Goal: Transaction & Acquisition: Purchase product/service

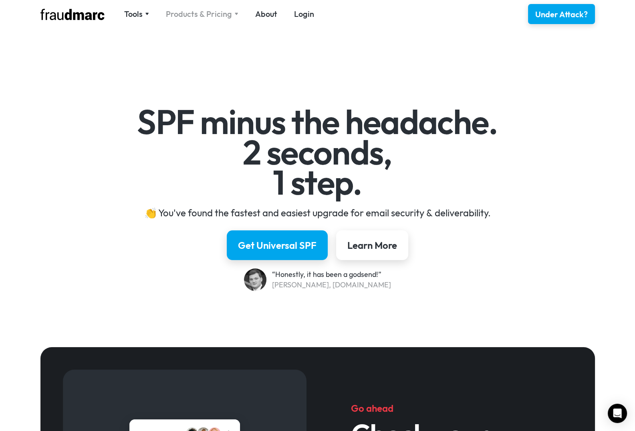
click at [231, 14] on div "Products & Pricing" at bounding box center [202, 13] width 73 height 11
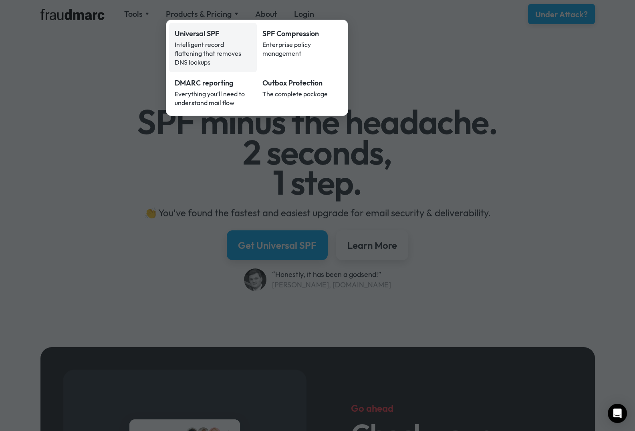
click at [243, 36] on div "Universal SPF" at bounding box center [213, 33] width 77 height 10
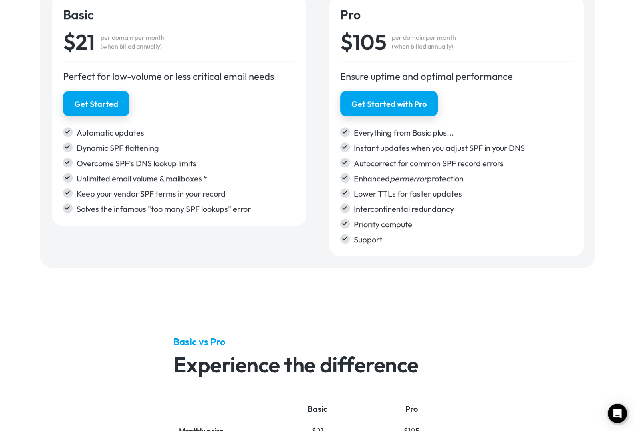
scroll to position [1292, 0]
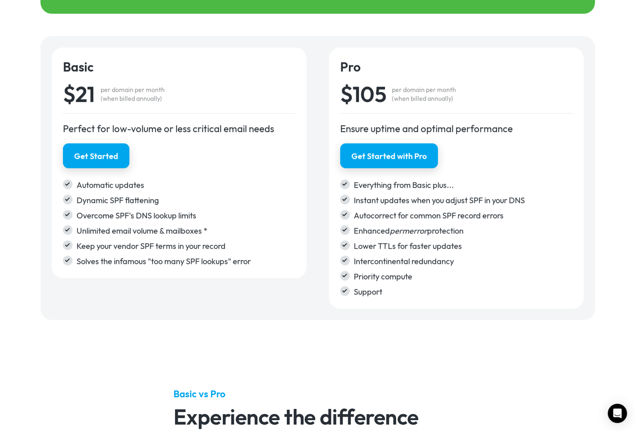
click at [396, 26] on div "Basic $21 per domain per month (when billed annually) Perfect for low-volume or…" at bounding box center [317, 178] width 577 height 306
click at [223, 330] on div "Basic $21 per domain per month (when billed annually) Perfect for low-volume or…" at bounding box center [317, 178] width 577 height 306
click at [401, 240] on div "Lower TTLs for faster updates" at bounding box center [463, 245] width 219 height 11
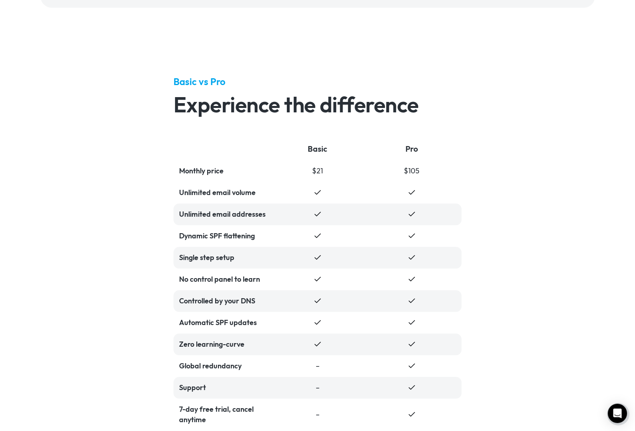
scroll to position [1693, 0]
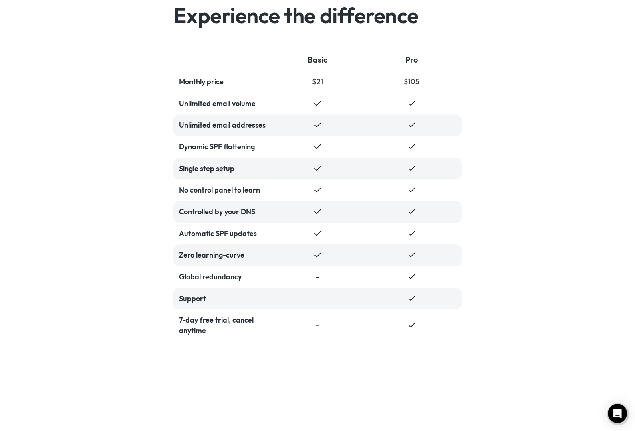
click at [198, 279] on div "Global redundancy" at bounding box center [223, 276] width 89 height 10
click at [194, 295] on div "Support" at bounding box center [223, 298] width 89 height 10
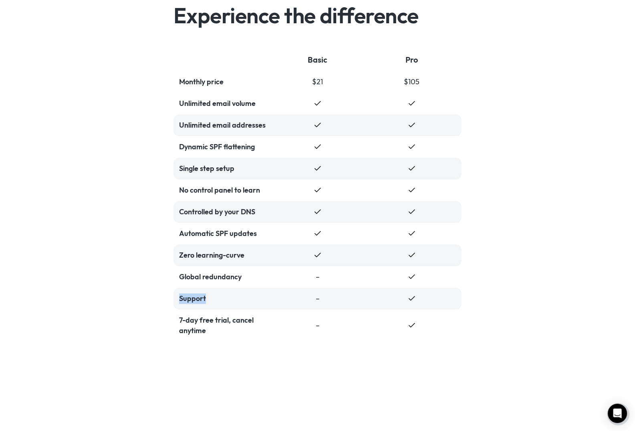
click at [431, 255] on div "Zero learning-curve" at bounding box center [318, 255] width 288 height 22
click at [555, 286] on div "Basic vs Pro Experience the difference Basic Pro Monthly price $21 $105 Unlimit…" at bounding box center [317, 163] width 635 height 467
